Goal: Task Accomplishment & Management: Complete application form

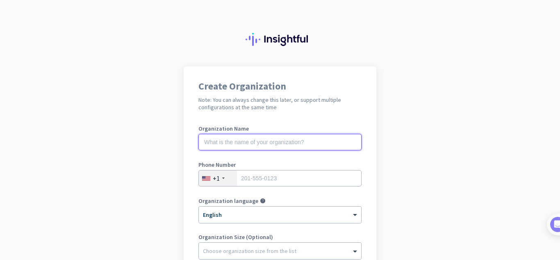
click at [284, 139] on input "text" at bounding box center [279, 142] width 163 height 16
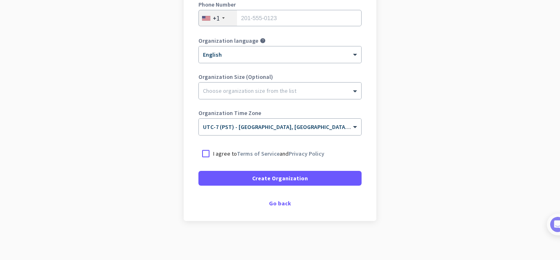
scroll to position [162, 0]
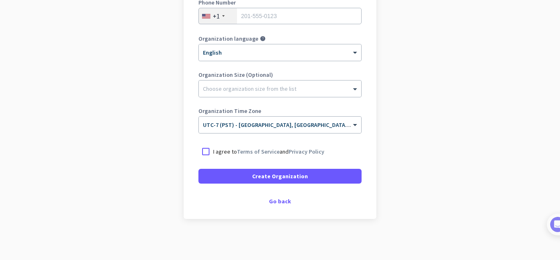
click at [281, 196] on div "Create Organization Note: You can always change this later, or support multiple…" at bounding box center [280, 61] width 193 height 314
click at [281, 198] on div "Go back" at bounding box center [279, 201] width 163 height 6
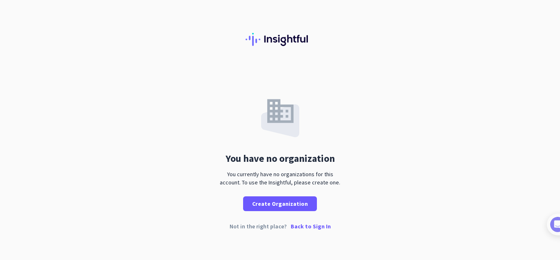
click at [303, 226] on p "Back to Sign In" at bounding box center [311, 226] width 40 height 6
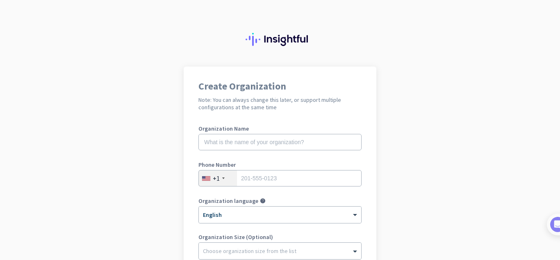
scroll to position [162, 0]
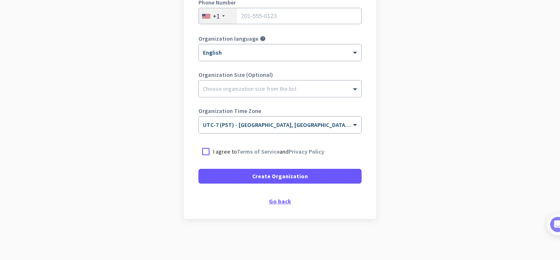
click at [277, 198] on div "Go back" at bounding box center [279, 201] width 163 height 6
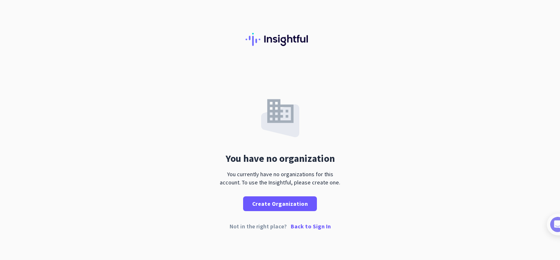
click at [321, 226] on p "Back to Sign In" at bounding box center [311, 226] width 40 height 6
